Goal: Information Seeking & Learning: Learn about a topic

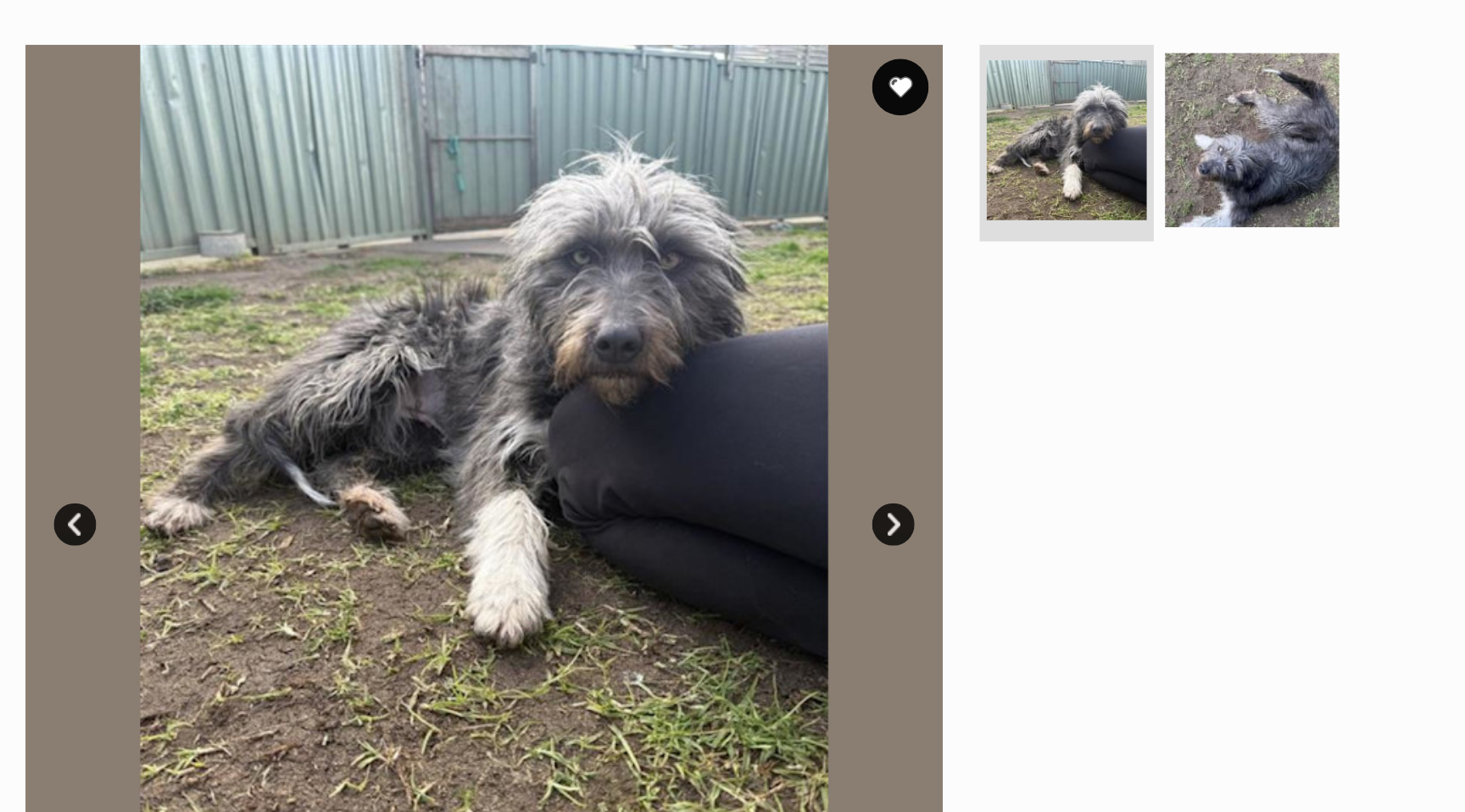
click at [791, 428] on link "Next" at bounding box center [794, 420] width 26 height 26
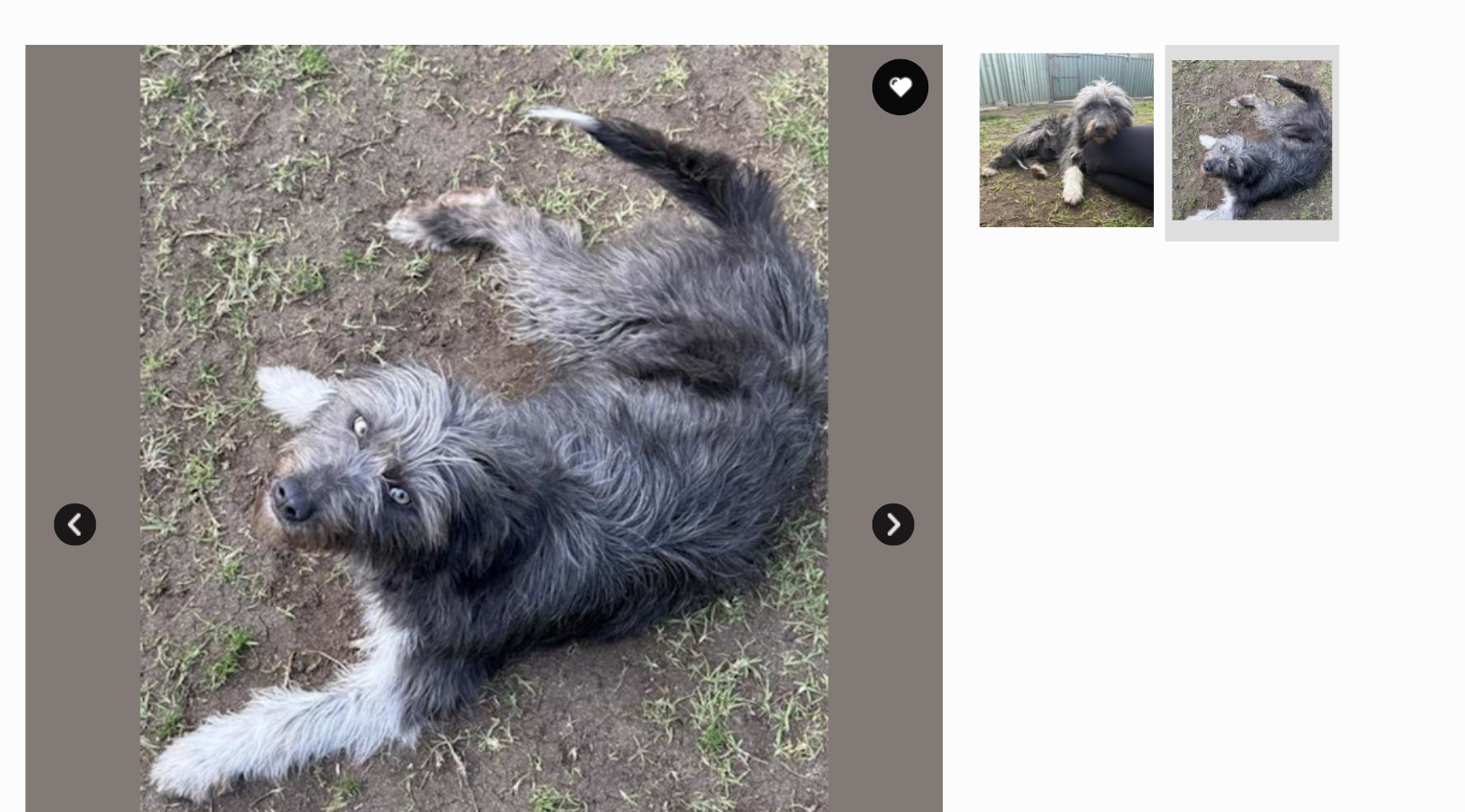
click at [312, 425] on link "Prev" at bounding box center [304, 420] width 26 height 26
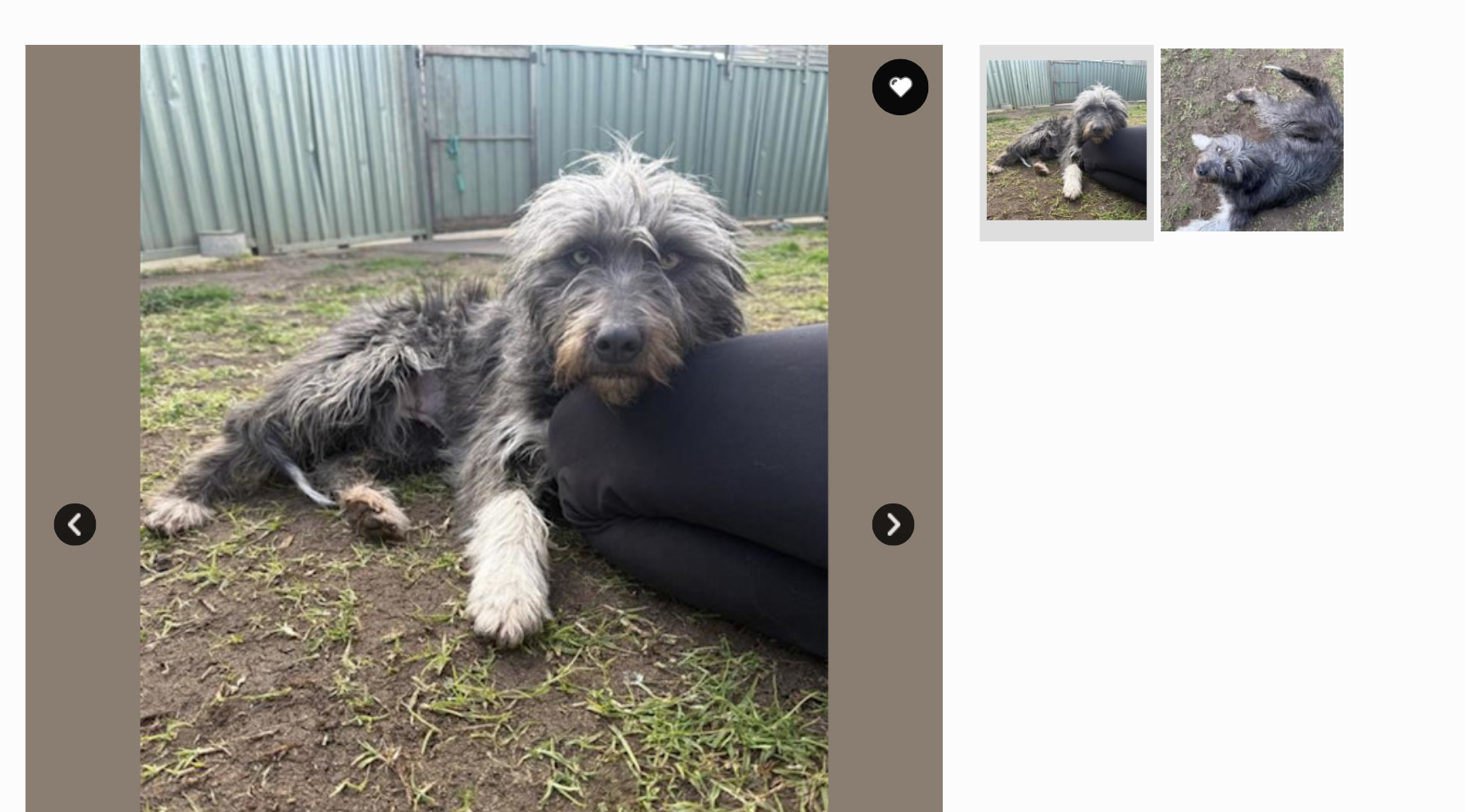
click at [1014, 189] on img at bounding box center [1009, 189] width 109 height 109
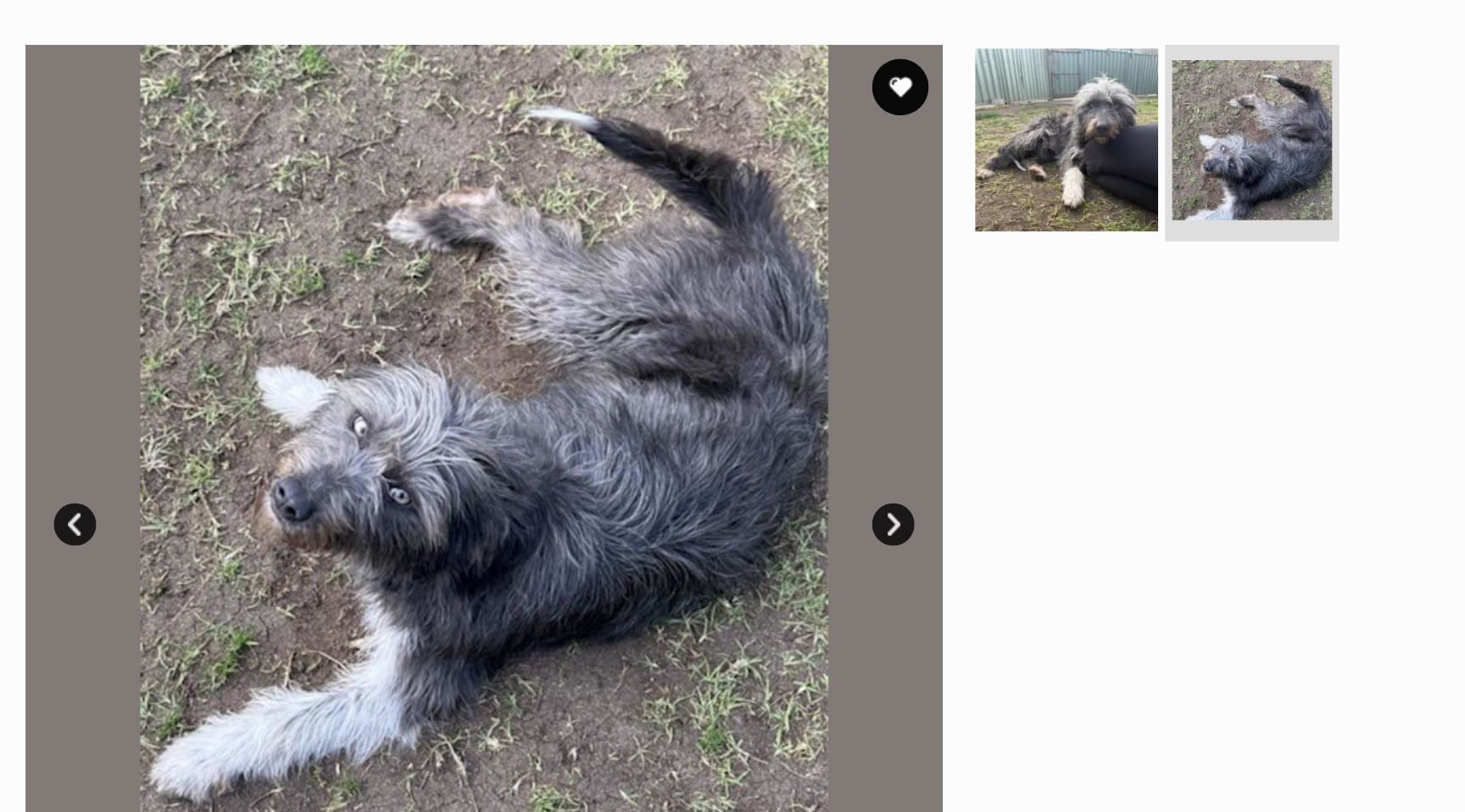
click at [878, 207] on img at bounding box center [897, 189] width 109 height 109
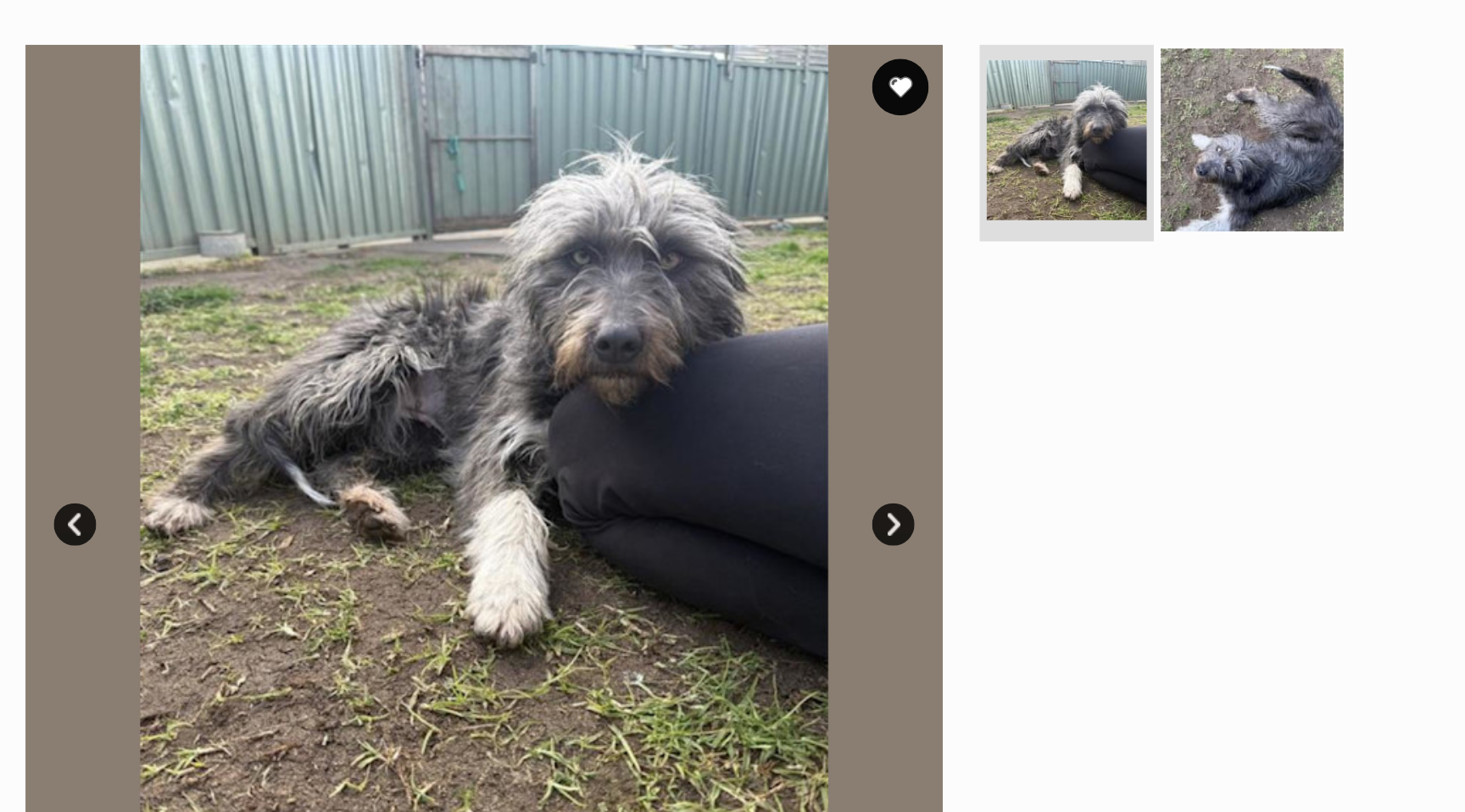
click at [1022, 207] on img at bounding box center [1009, 189] width 109 height 109
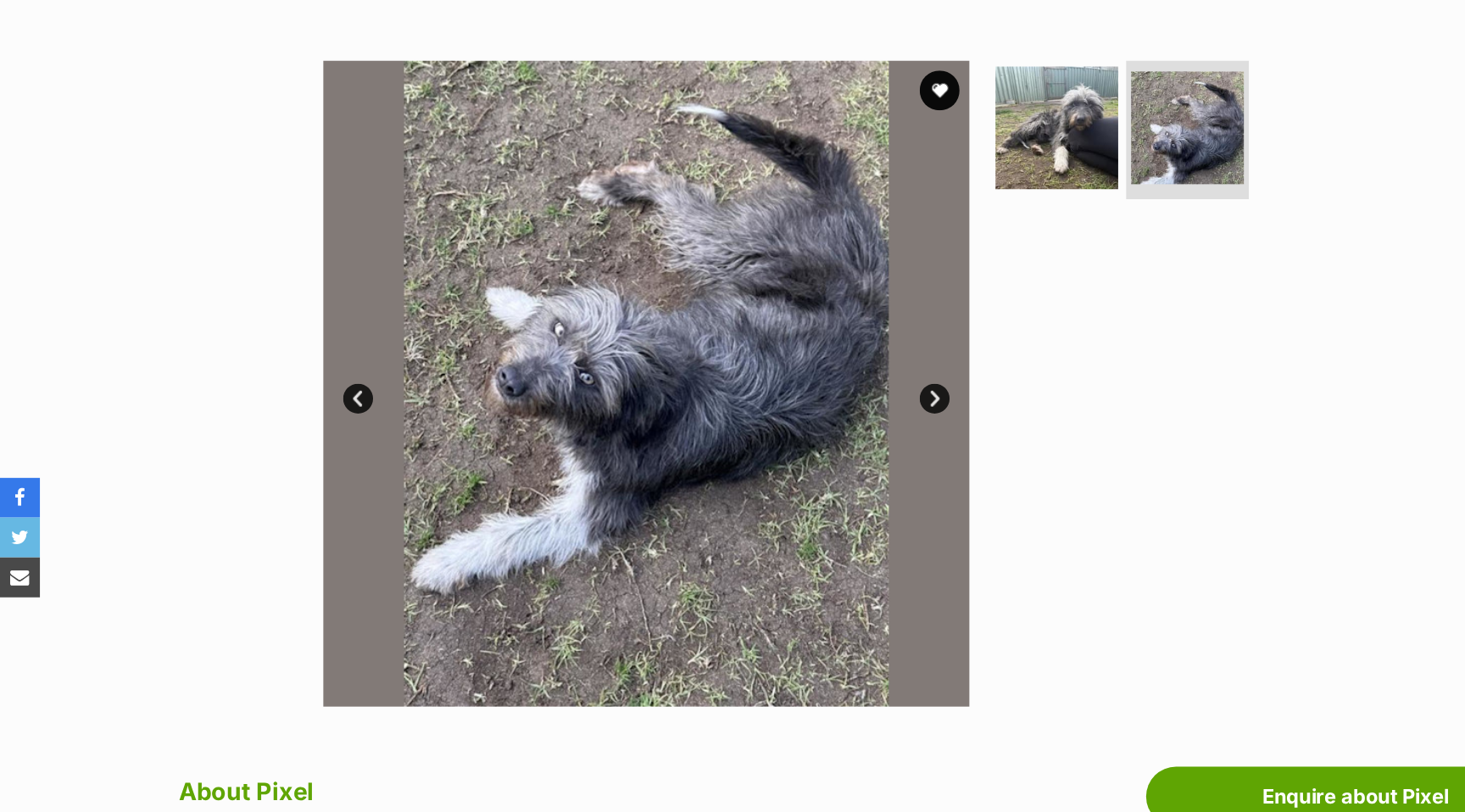
click at [312, 334] on link "Prev" at bounding box center [304, 339] width 26 height 26
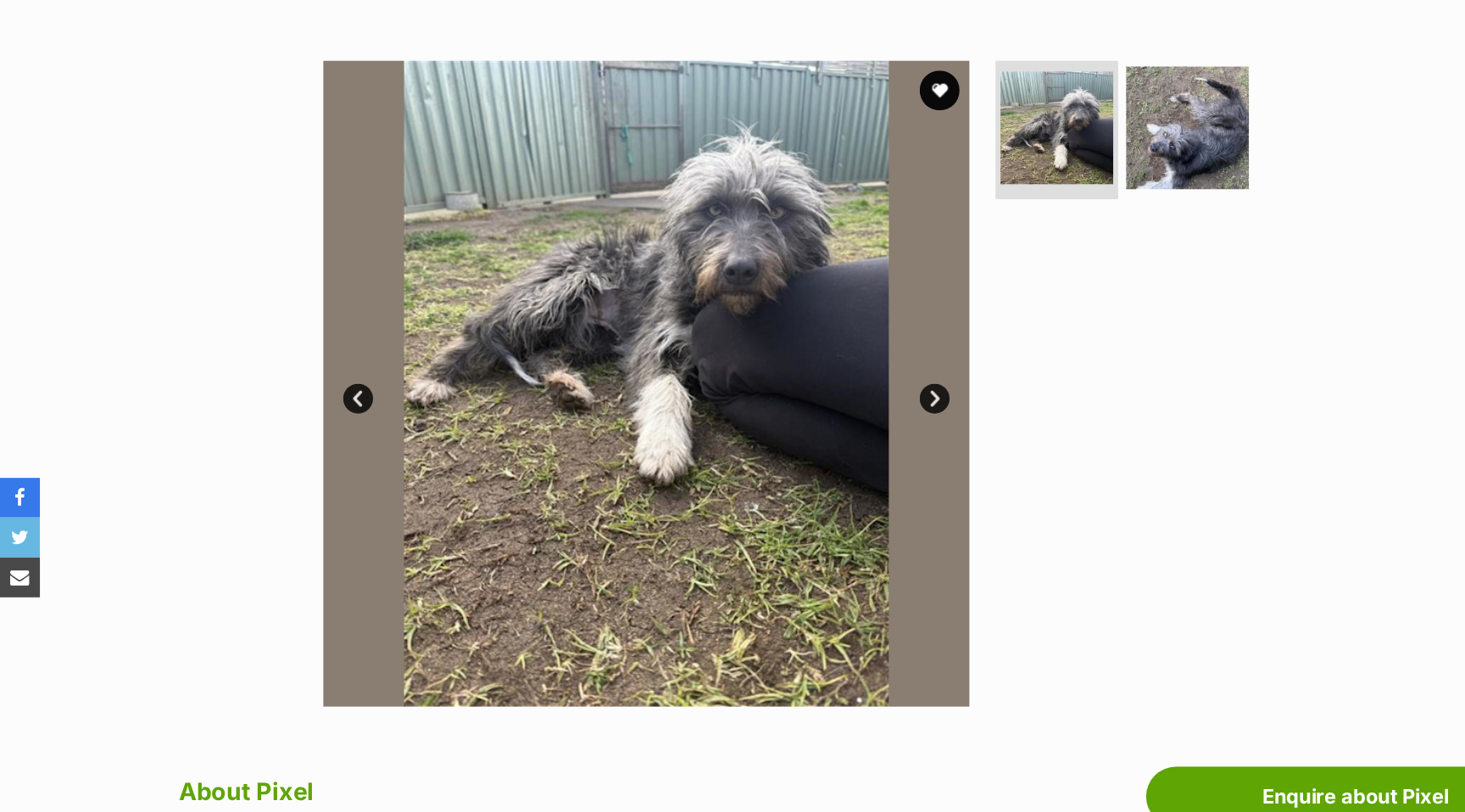
click at [791, 333] on link "Next" at bounding box center [794, 339] width 26 height 26
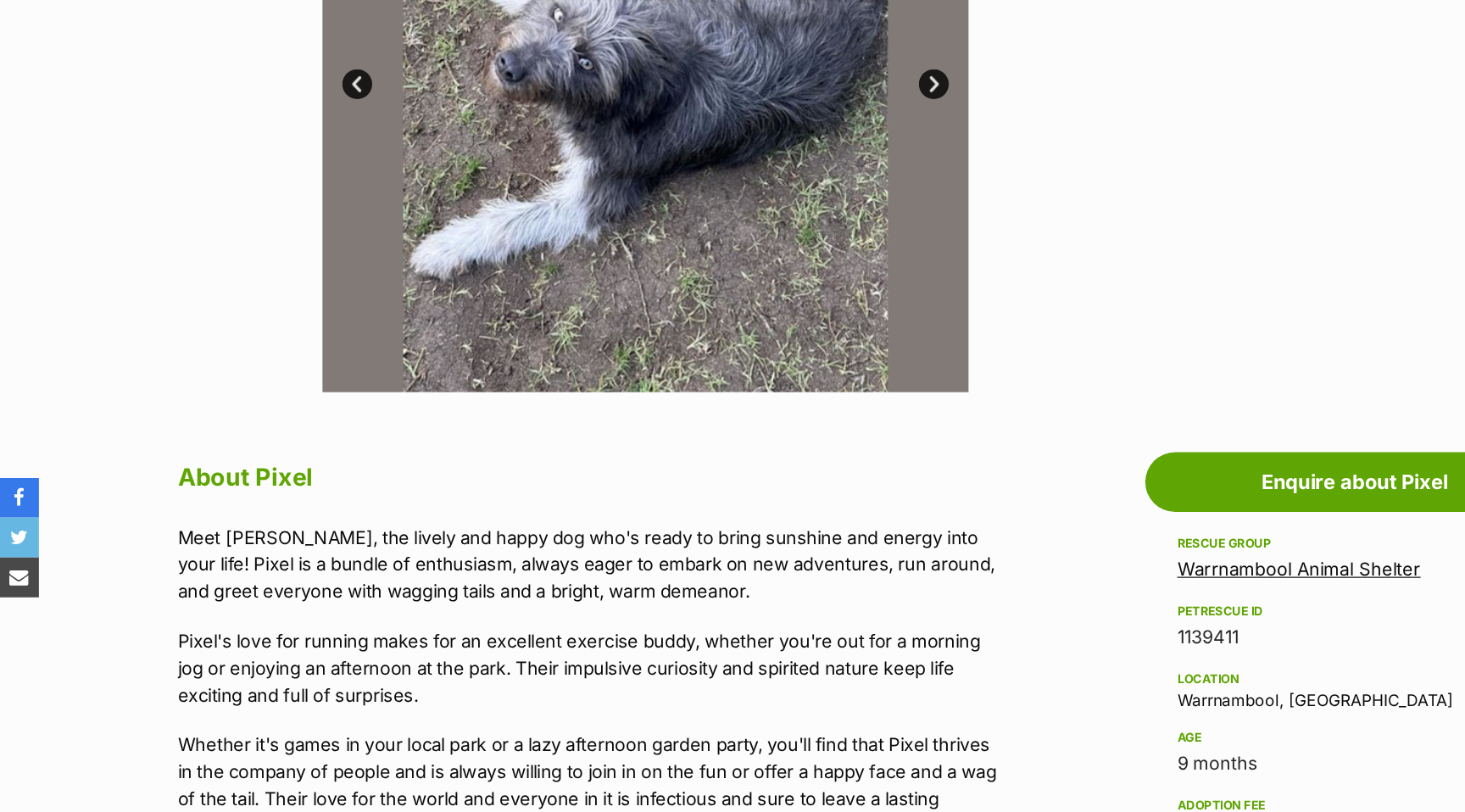
scroll to position [364, 0]
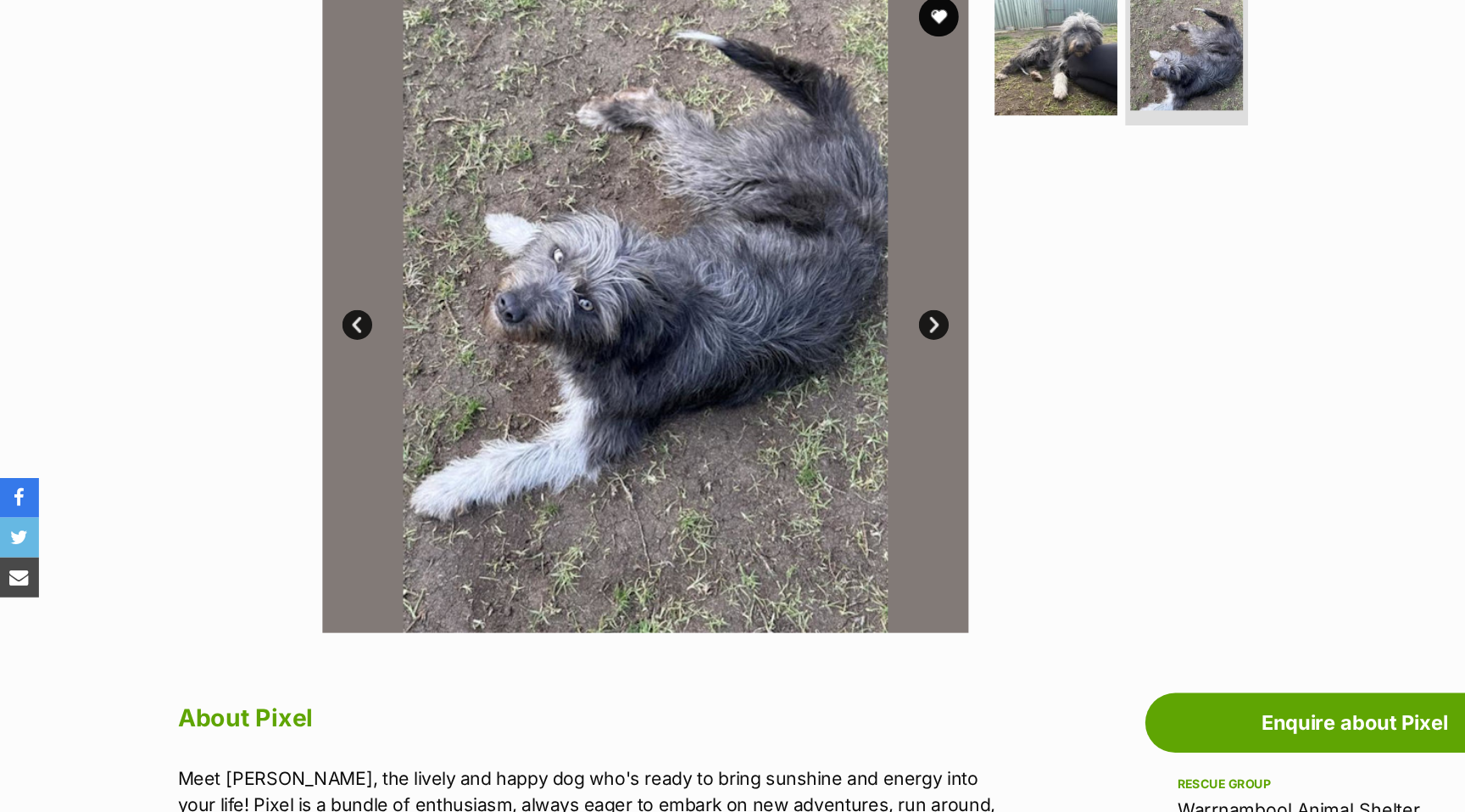
click at [800, 277] on link "Next" at bounding box center [794, 276] width 26 height 26
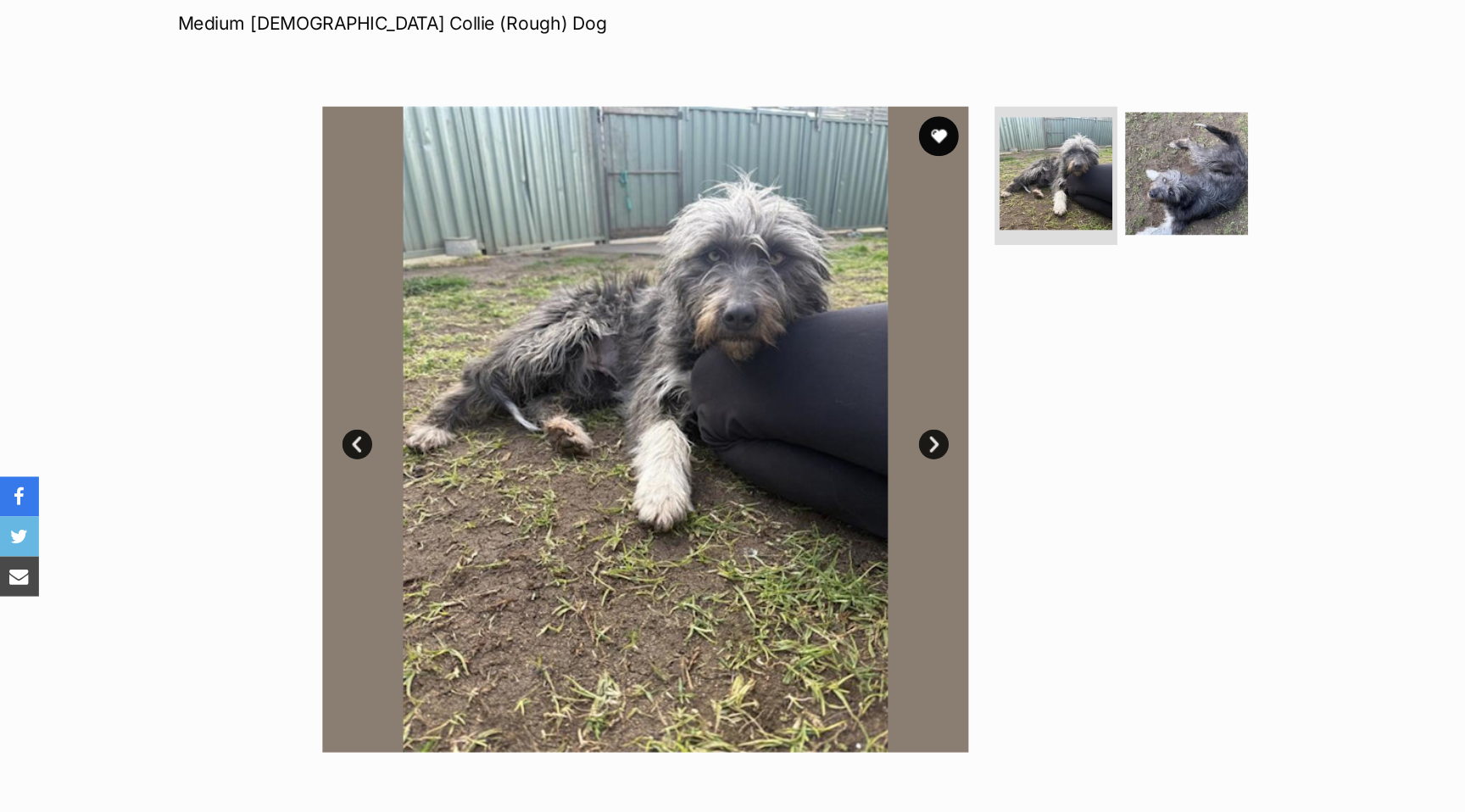
scroll to position [0, 0]
click at [797, 376] on link "Next" at bounding box center [794, 379] width 26 height 26
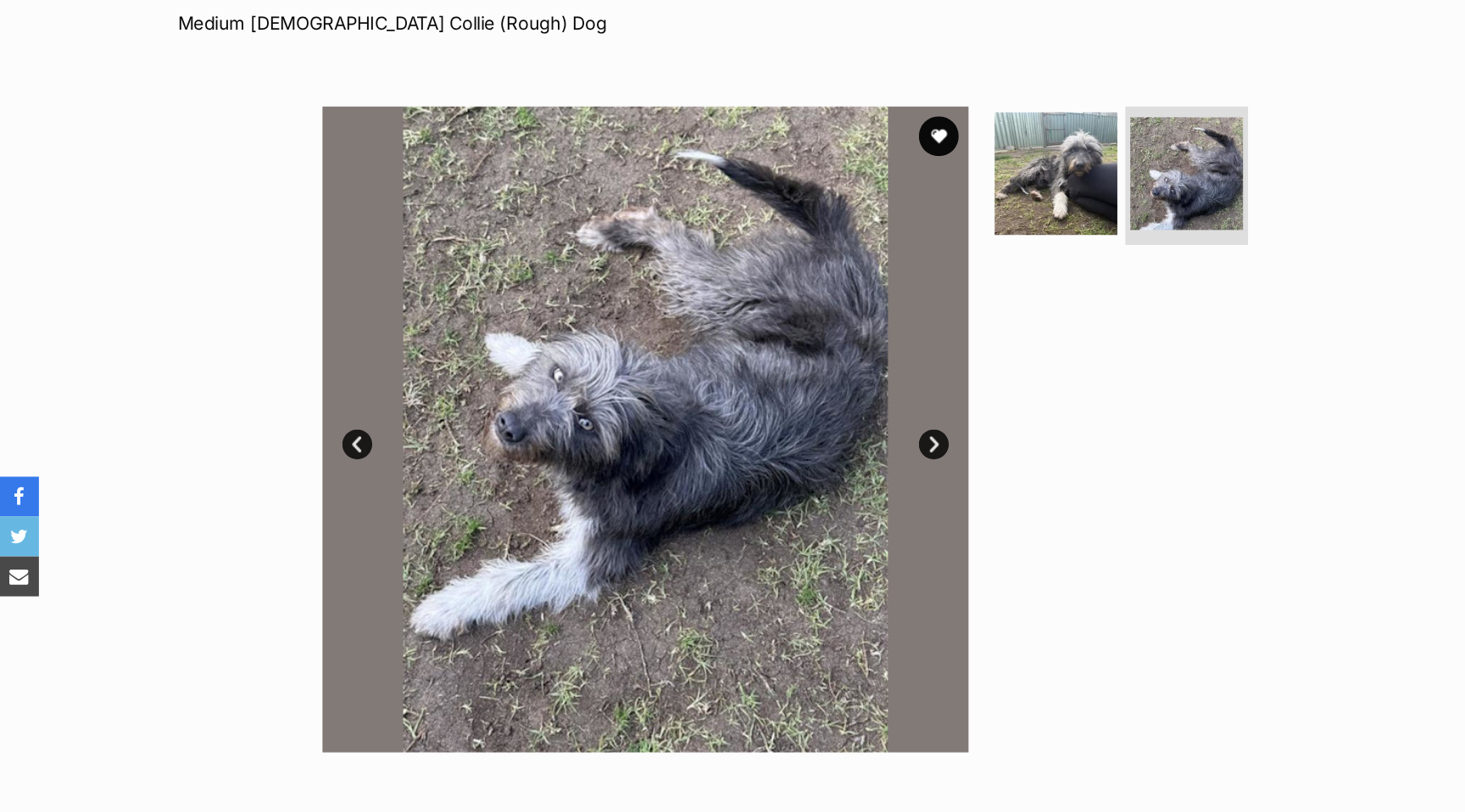
click at [796, 376] on link "Next" at bounding box center [794, 379] width 26 height 26
